Goal: Book appointment/travel/reservation

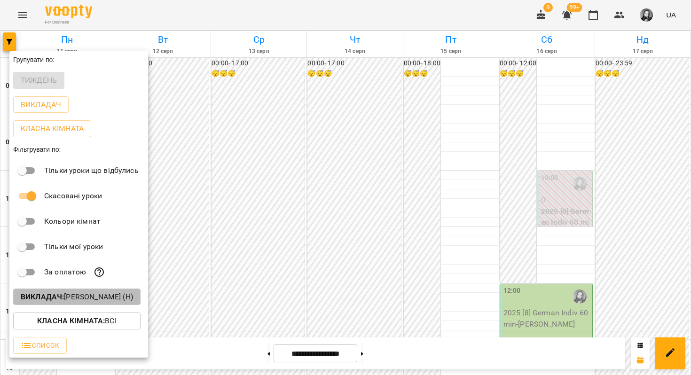
click at [54, 292] on button "Викладач : [PERSON_NAME] (н)" at bounding box center [76, 297] width 127 height 17
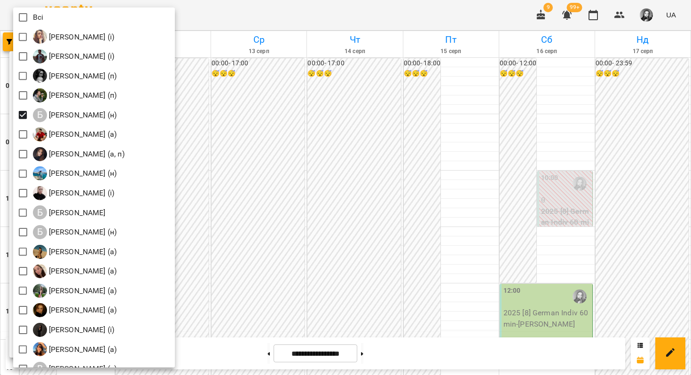
click at [257, 245] on div at bounding box center [345, 187] width 691 height 375
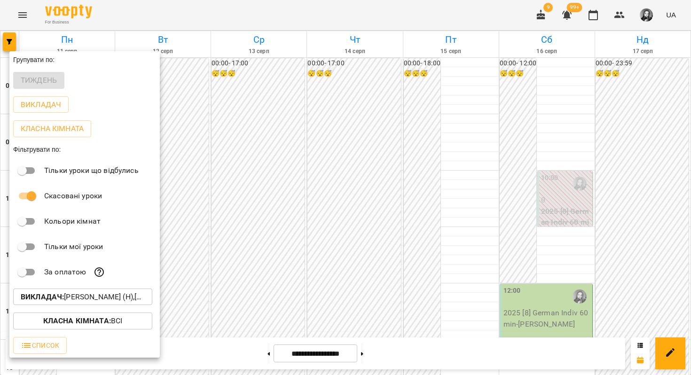
click at [257, 245] on div at bounding box center [345, 187] width 691 height 375
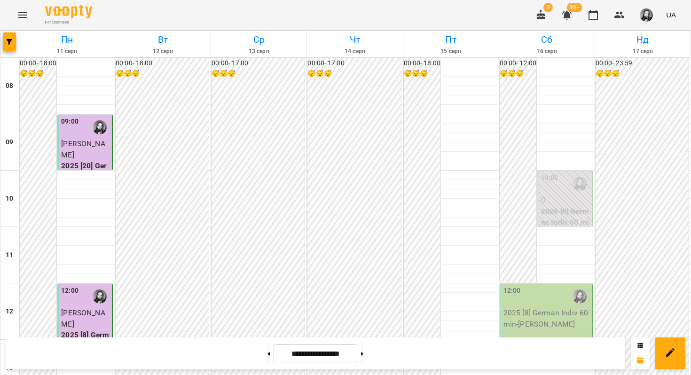
scroll to position [418, 0]
click at [363, 352] on button at bounding box center [362, 353] width 2 height 21
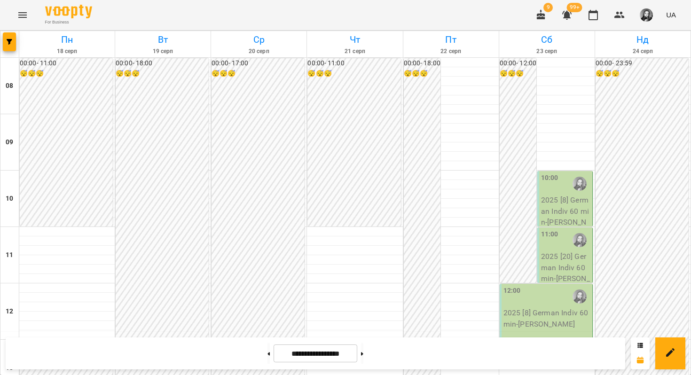
scroll to position [489, 0]
click at [267, 354] on button at bounding box center [268, 353] width 2 height 21
type input "**********"
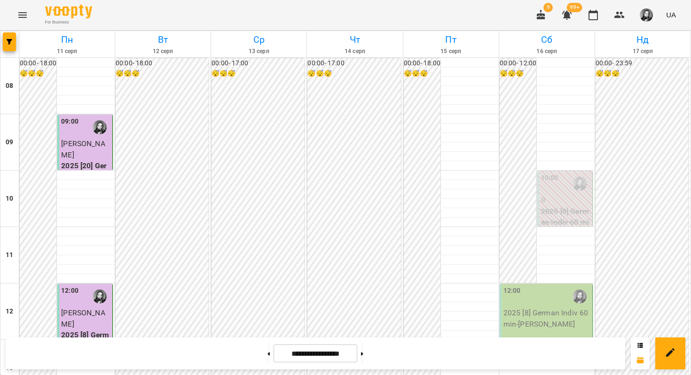
scroll to position [571, 0]
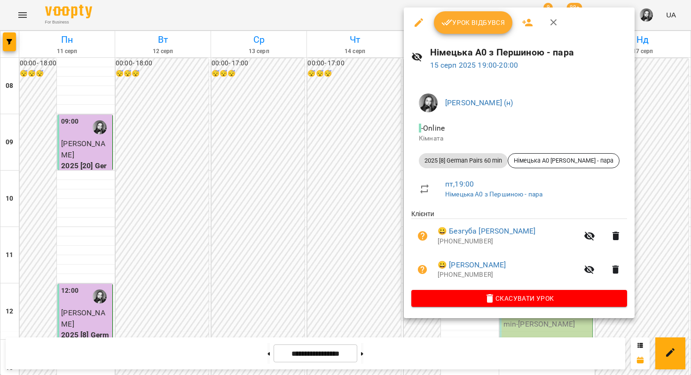
click at [337, 190] on div at bounding box center [345, 187] width 691 height 375
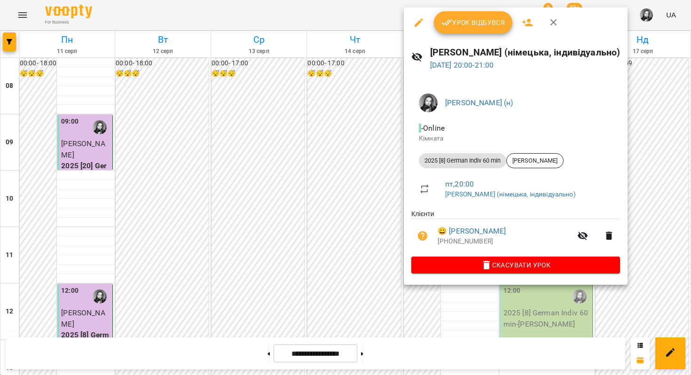
click at [344, 192] on div at bounding box center [345, 187] width 691 height 375
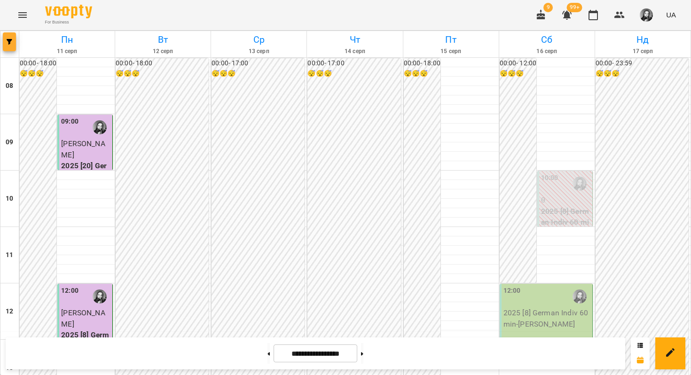
click at [8, 42] on icon "button" at bounding box center [10, 42] width 6 height 6
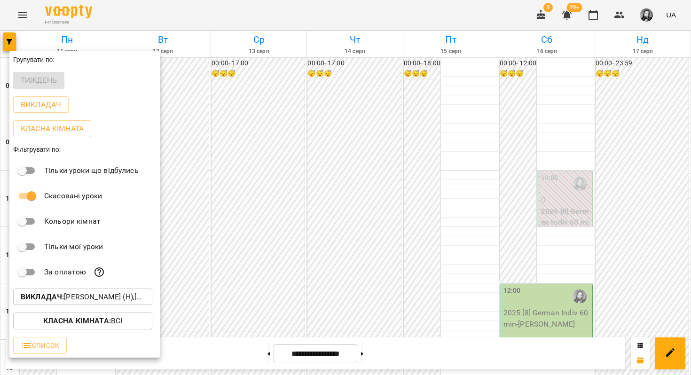
click at [64, 298] on b "Викладач :" at bounding box center [42, 296] width 43 height 9
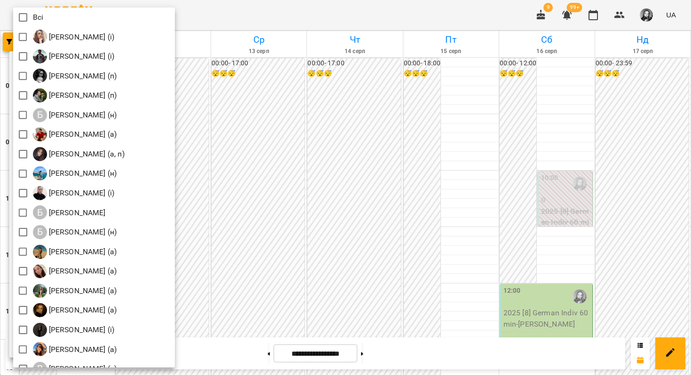
click at [228, 179] on div at bounding box center [345, 187] width 691 height 375
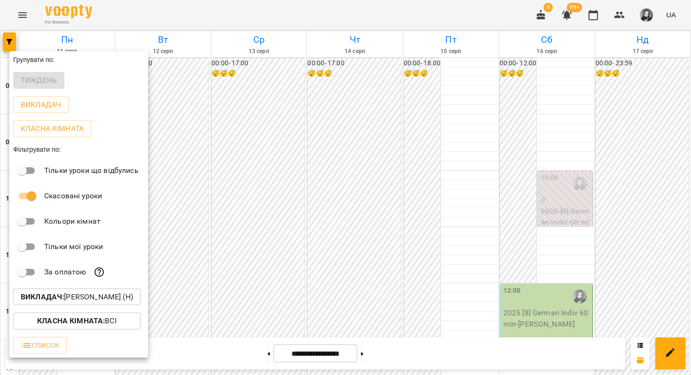
click at [196, 256] on div at bounding box center [345, 187] width 691 height 375
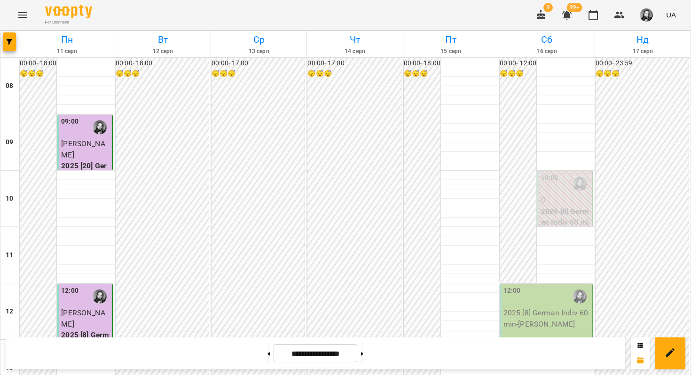
scroll to position [522, 0]
